Goal: Navigation & Orientation: Find specific page/section

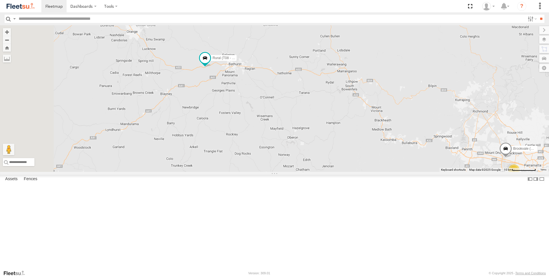
click at [349, 155] on div "Brookvale (T10 - [PERSON_NAME]) Rural (T08 - [PERSON_NAME]) Revesby (T07 - [PER…" at bounding box center [274, 98] width 549 height 147
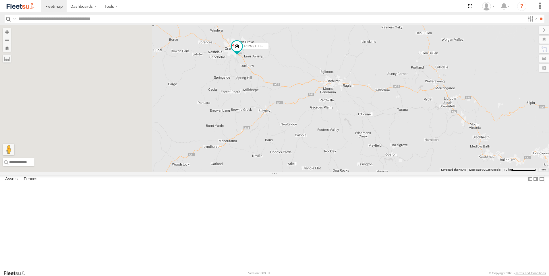
drag, startPoint x: 269, startPoint y: 101, endPoint x: 365, endPoint y: 114, distance: 96.4
click at [364, 114] on div "Rural (T08 - [PERSON_NAME]) Blacktown #2 (T05 - [PERSON_NAME]) Revesby (T07 - […" at bounding box center [274, 98] width 549 height 147
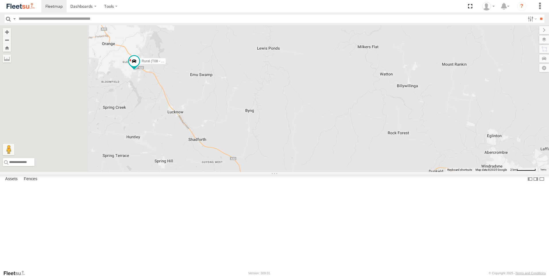
drag, startPoint x: 271, startPoint y: 106, endPoint x: 353, endPoint y: 148, distance: 92.4
click at [353, 148] on div "Rural (T08 - [PERSON_NAME]) Blacktown #2 (T05 - [PERSON_NAME]) Revesby (T07 - […" at bounding box center [274, 98] width 549 height 147
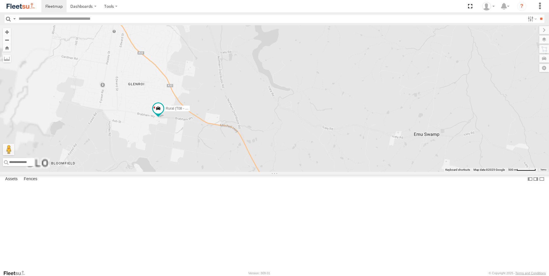
drag, startPoint x: 280, startPoint y: 146, endPoint x: 450, endPoint y: 77, distance: 183.4
click at [448, 79] on div "Rural (T08 - [PERSON_NAME]) Blacktown #2 (T05 - [PERSON_NAME]) Revesby (T07 - […" at bounding box center [274, 98] width 549 height 147
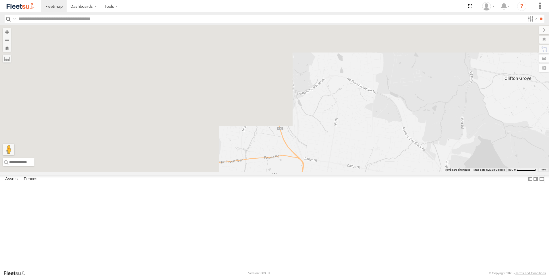
drag, startPoint x: 282, startPoint y: 82, endPoint x: 532, endPoint y: 288, distance: 324.8
click at [532, 276] on html "Dashboards" at bounding box center [274, 138] width 549 height 276
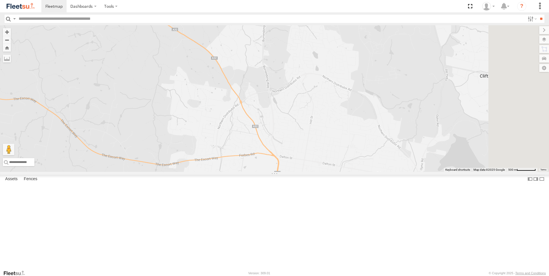
drag, startPoint x: 387, startPoint y: 181, endPoint x: 238, endPoint y: 131, distance: 157.0
click at [238, 131] on div "Rural (T08 - [PERSON_NAME]) Blacktown #2 (T05 - [PERSON_NAME]) Revesby (T07 - […" at bounding box center [274, 98] width 549 height 147
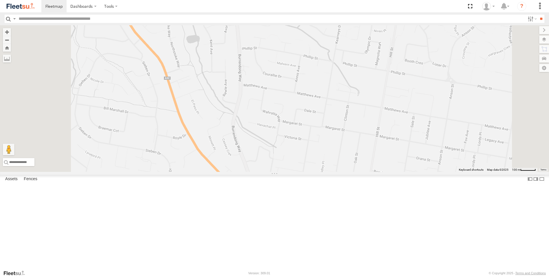
drag, startPoint x: 305, startPoint y: 201, endPoint x: 319, endPoint y: 116, distance: 86.4
click at [317, 122] on div "Rural (T08 - [PERSON_NAME]) Blacktown #2 (T05 - [PERSON_NAME]) Revesby (T07 - […" at bounding box center [274, 98] width 549 height 147
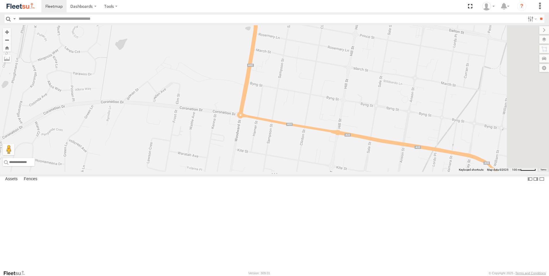
drag, startPoint x: 322, startPoint y: 163, endPoint x: 310, endPoint y: 99, distance: 64.8
click at [310, 101] on div "Rural (T08 - [PERSON_NAME]) Blacktown #2 (T05 - [PERSON_NAME]) Revesby (T07 - […" at bounding box center [274, 98] width 549 height 147
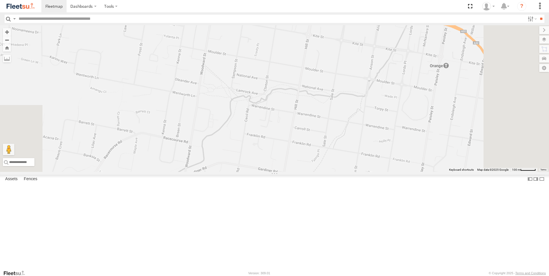
drag, startPoint x: 331, startPoint y: 220, endPoint x: 308, endPoint y: 117, distance: 105.4
click at [308, 117] on div "Rural (T08 - [PERSON_NAME]) Blacktown #2 (T05 - [PERSON_NAME]) Revesby (T07 - […" at bounding box center [274, 98] width 549 height 147
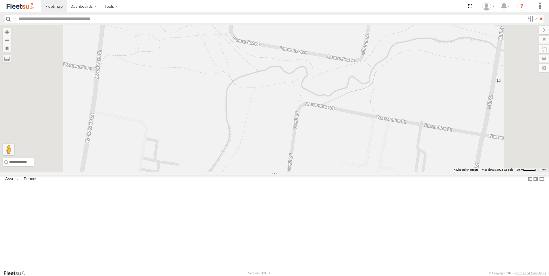
drag, startPoint x: 246, startPoint y: 192, endPoint x: 323, endPoint y: 113, distance: 110.6
click at [321, 115] on div "Rural (T08 - [PERSON_NAME]) Blacktown #2 (T05 - [PERSON_NAME]) Revesby (T07 - […" at bounding box center [274, 98] width 549 height 147
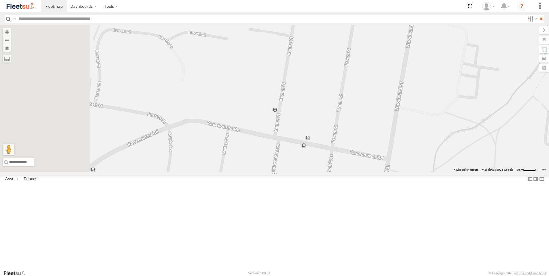
drag, startPoint x: 251, startPoint y: 148, endPoint x: 477, endPoint y: 164, distance: 226.7
click at [476, 164] on div "Rural (T08 - [PERSON_NAME]) Blacktown #2 (T05 - [PERSON_NAME]) Revesby (T07 - […" at bounding box center [274, 98] width 549 height 147
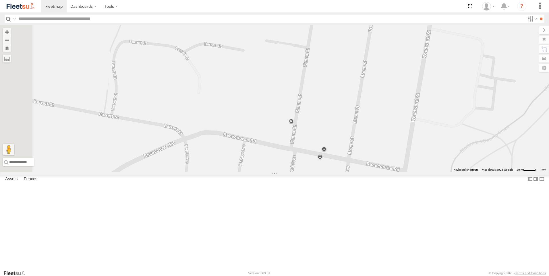
drag, startPoint x: 330, startPoint y: 138, endPoint x: 348, endPoint y: 150, distance: 22.0
click at [348, 150] on div "Rural (T08 - [PERSON_NAME]) Blacktown #2 (T05 - [PERSON_NAME]) Revesby (T07 - […" at bounding box center [274, 98] width 549 height 147
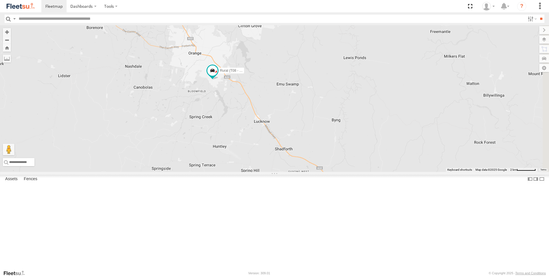
drag, startPoint x: 416, startPoint y: 118, endPoint x: 263, endPoint y: 110, distance: 153.2
click at [263, 110] on div "Rural (T08 - [PERSON_NAME]) Blacktown #2 (T05 - [PERSON_NAME]) Revesby (T07 - […" at bounding box center [274, 98] width 549 height 147
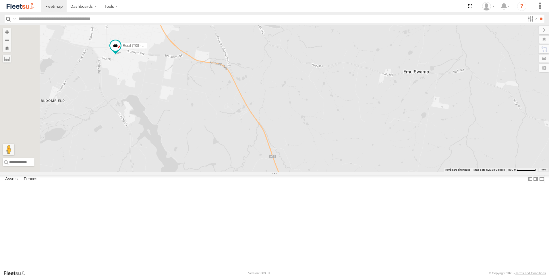
drag, startPoint x: 294, startPoint y: 134, endPoint x: 429, endPoint y: 153, distance: 136.5
click at [427, 154] on div "Rural (T08 - [PERSON_NAME]) Blacktown #2 (T05 - [PERSON_NAME]) Revesby (T07 - […" at bounding box center [274, 98] width 549 height 147
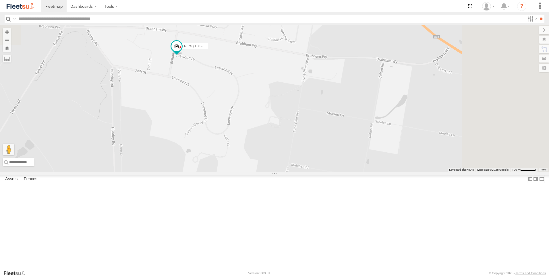
drag, startPoint x: 330, startPoint y: 111, endPoint x: 255, endPoint y: 203, distance: 118.8
click at [246, 172] on div "Rural (T08 - [PERSON_NAME]) Blacktown #2 (T05 - [PERSON_NAME]) Revesby (T07 - […" at bounding box center [274, 98] width 549 height 147
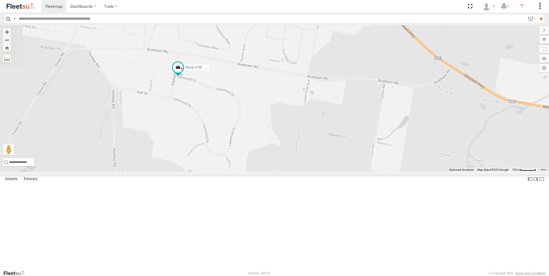
drag, startPoint x: 298, startPoint y: 160, endPoint x: 375, endPoint y: 147, distance: 78.7
click at [375, 147] on div "Rural (T08 - [PERSON_NAME]) Blacktown #2 (T05 - [PERSON_NAME]) Revesby (T07 - […" at bounding box center [274, 98] width 549 height 147
